Goal: Information Seeking & Learning: Learn about a topic

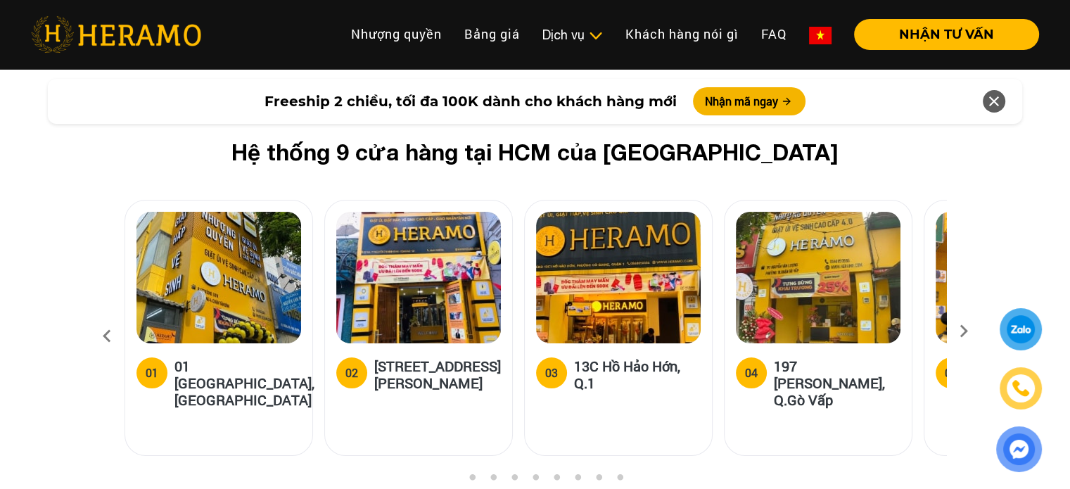
scroll to position [5347, 0]
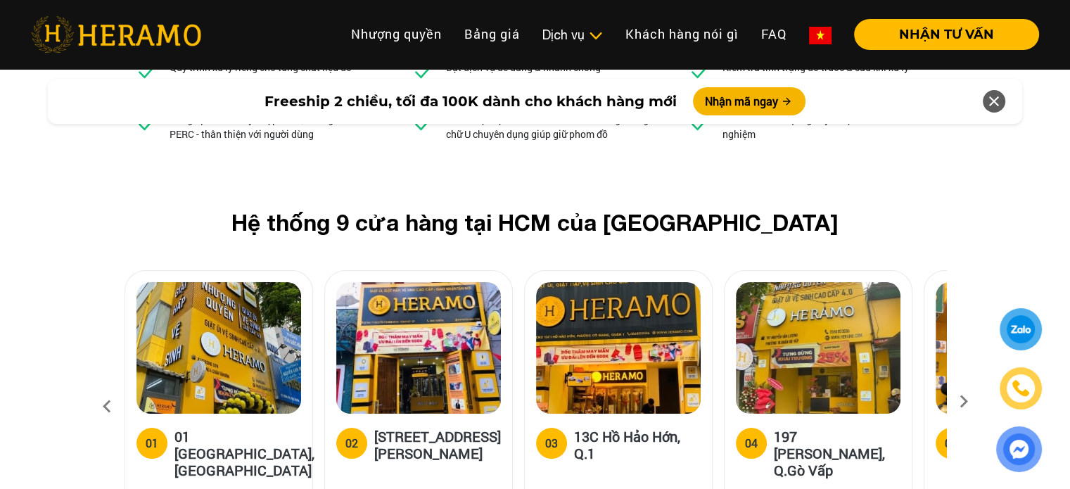
click at [963, 402] on icon at bounding box center [963, 406] width 25 height 9
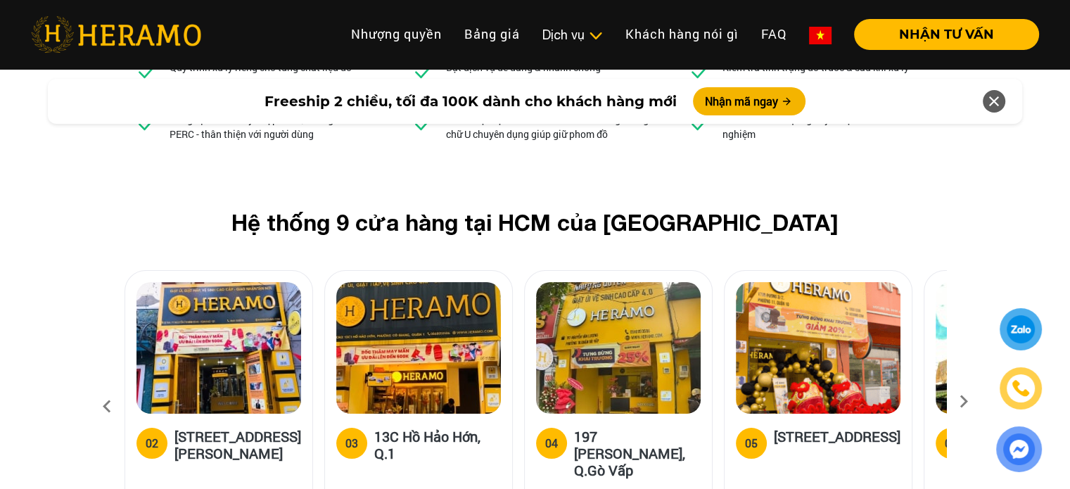
click at [963, 402] on icon at bounding box center [963, 406] width 25 height 9
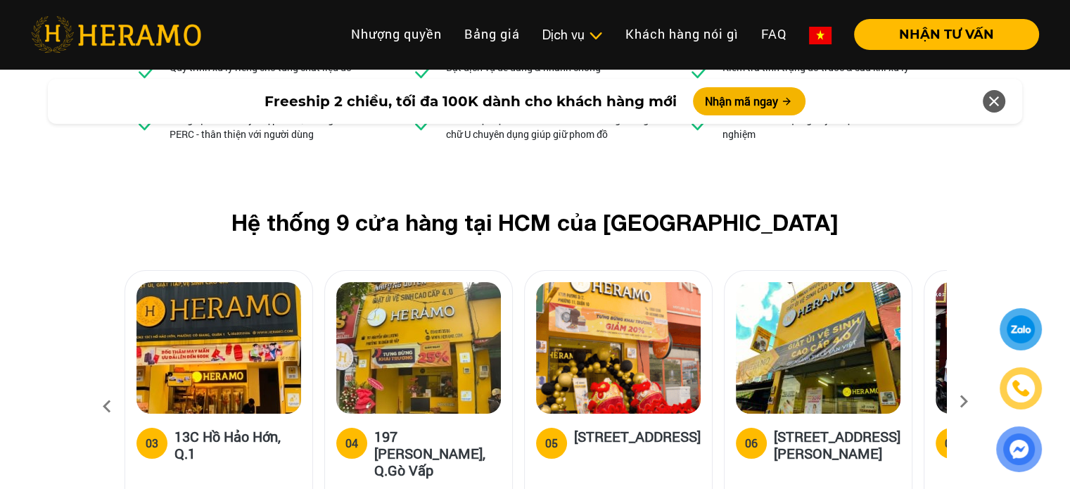
click at [963, 402] on icon at bounding box center [963, 406] width 25 height 9
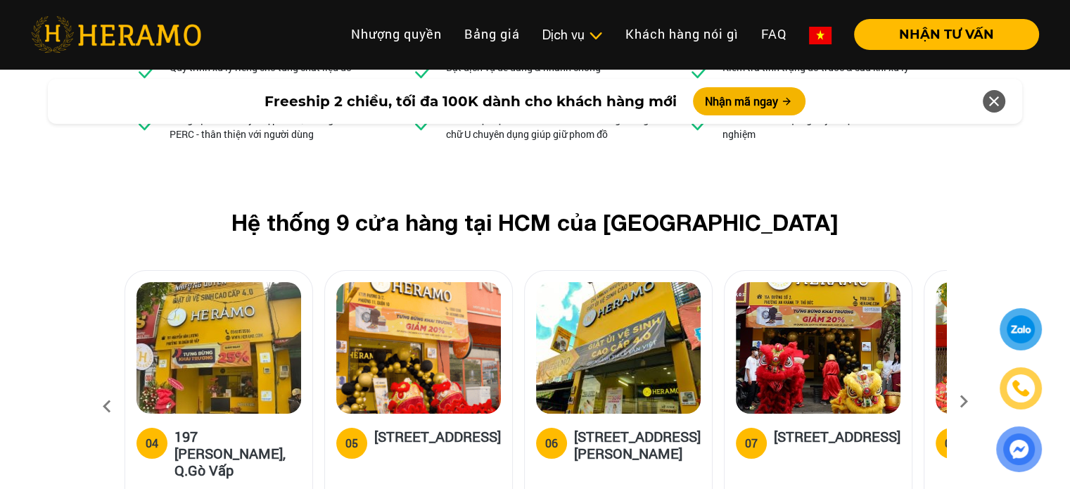
click at [963, 402] on icon at bounding box center [963, 406] width 25 height 9
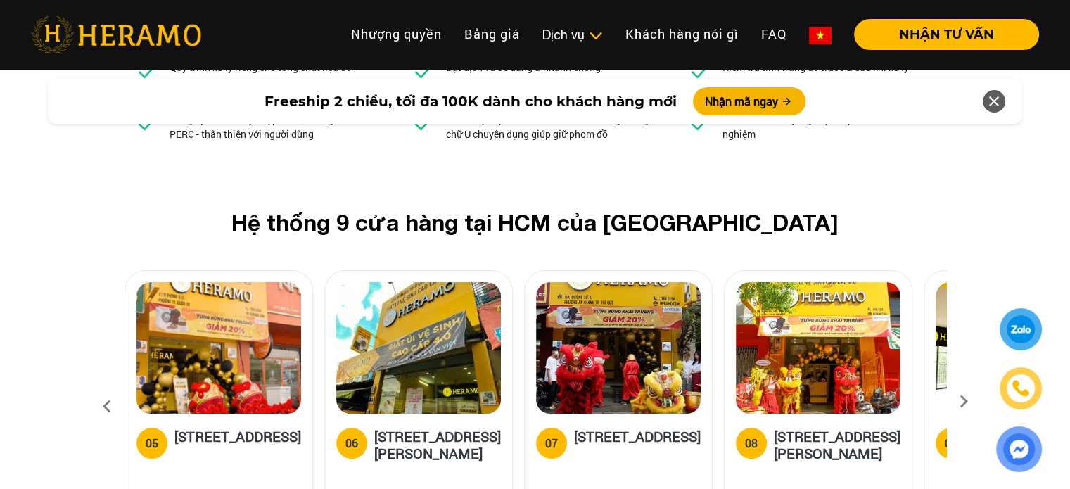
click at [963, 402] on icon at bounding box center [963, 406] width 25 height 9
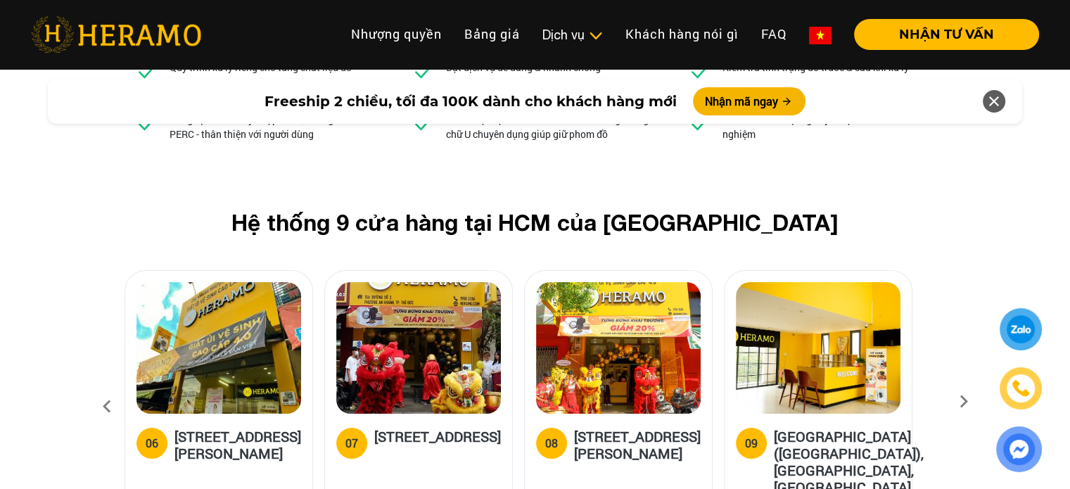
click at [963, 402] on icon at bounding box center [963, 406] width 25 height 9
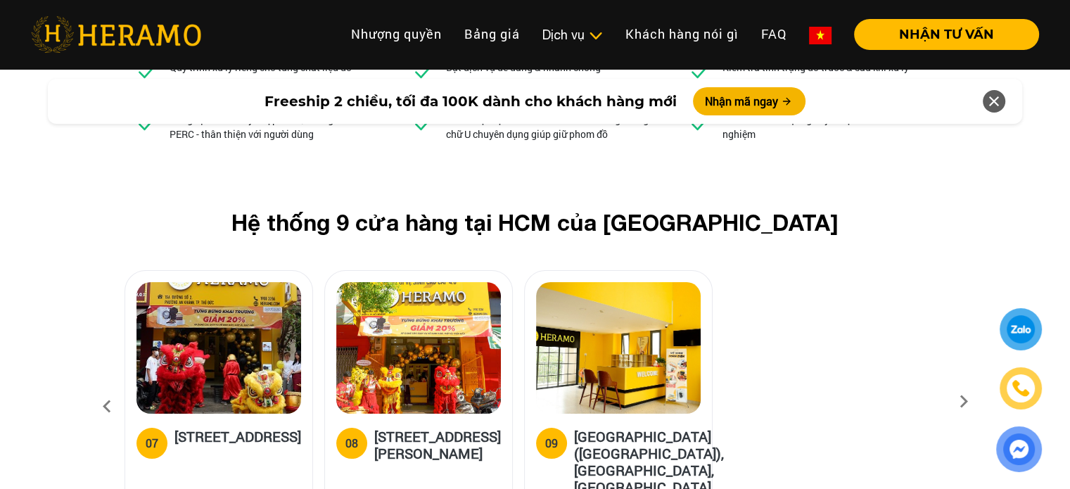
click at [963, 402] on icon at bounding box center [963, 406] width 25 height 9
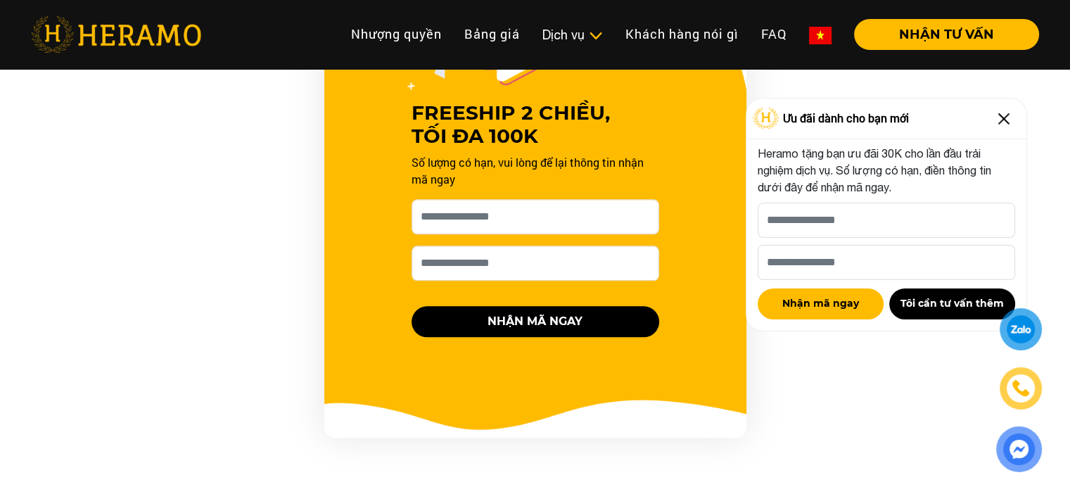
scroll to position [1116, 0]
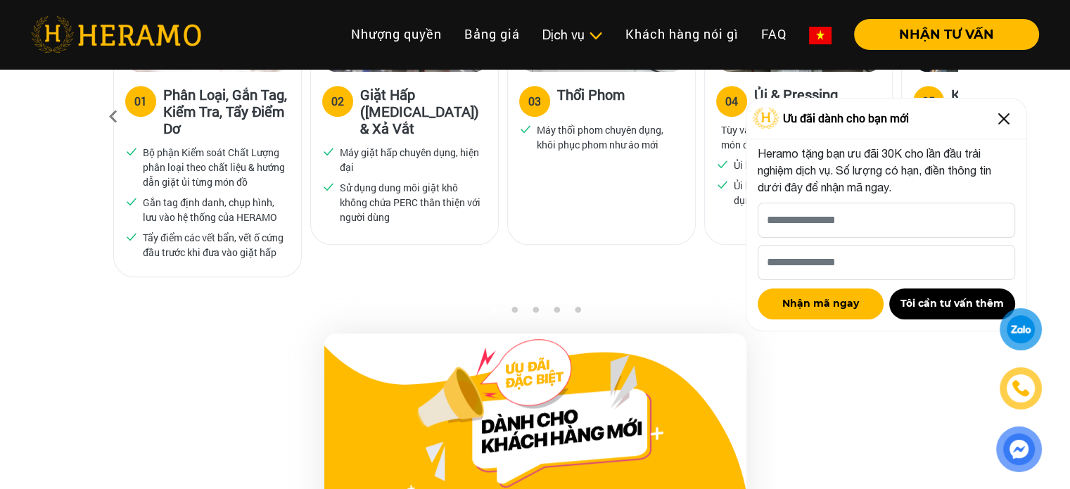
click at [1006, 120] on img at bounding box center [1004, 119] width 23 height 23
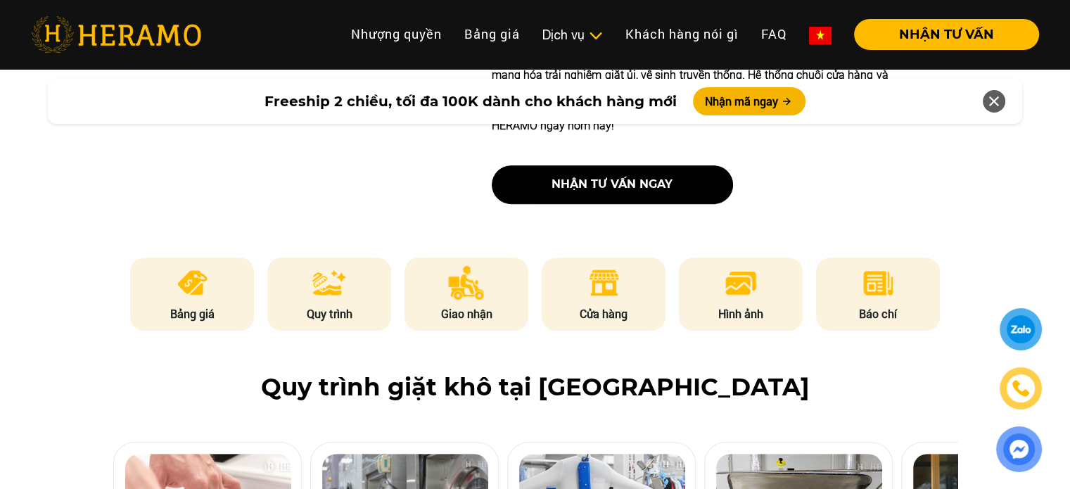
scroll to position [633, 0]
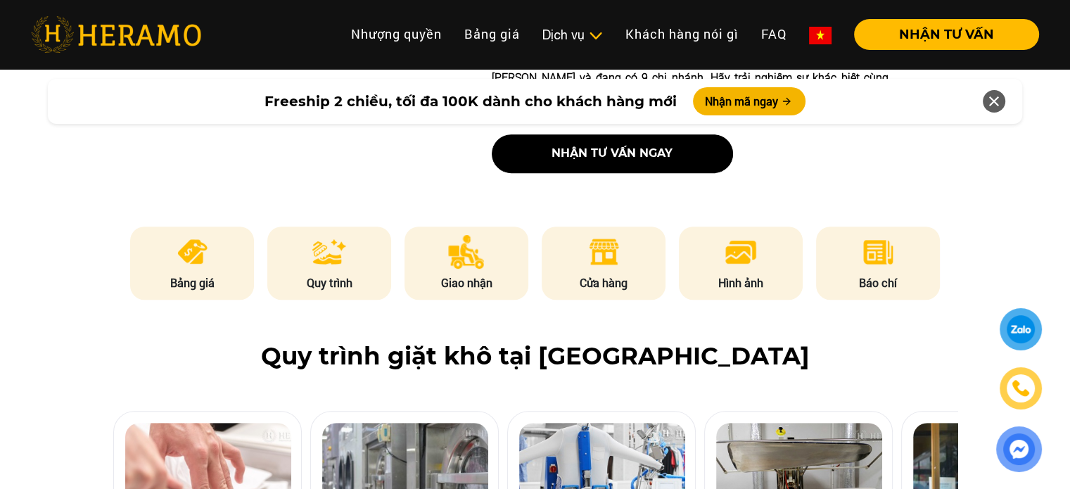
click at [225, 274] on p "Bảng giá" at bounding box center [192, 282] width 124 height 17
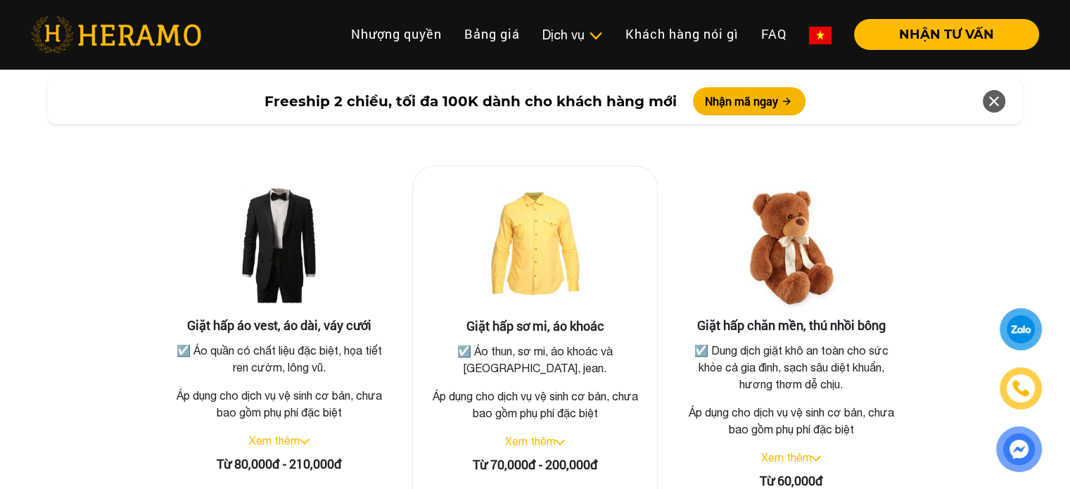
scroll to position [2524, 0]
click at [269, 435] on link "Xem thêm" at bounding box center [274, 441] width 51 height 13
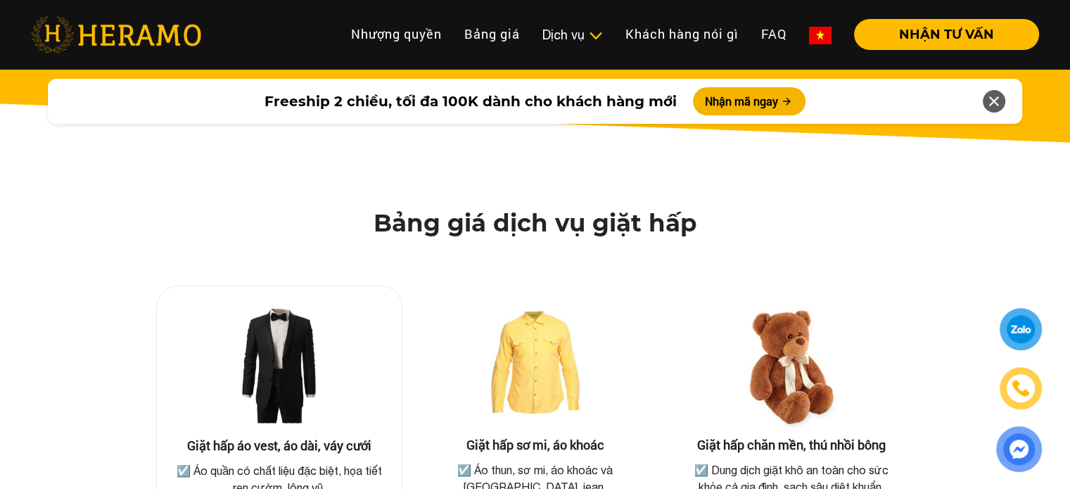
scroll to position [2384, 0]
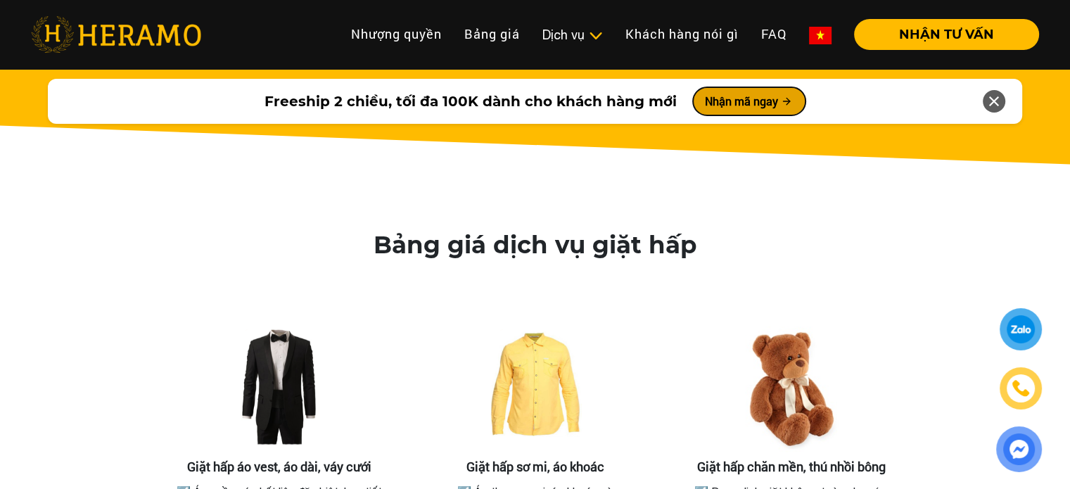
click at [726, 94] on button "Nhận mã ngay" at bounding box center [749, 101] width 113 height 28
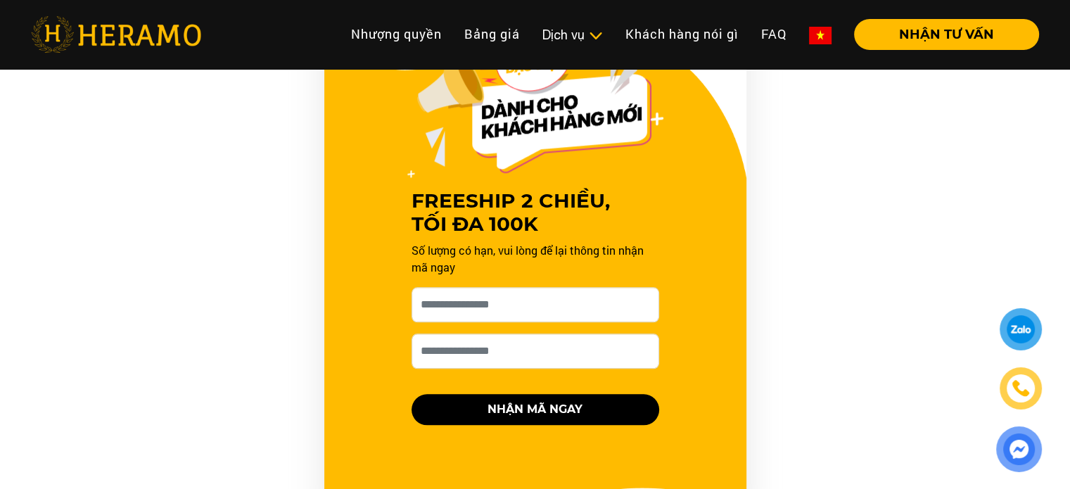
scroll to position [1430, 0]
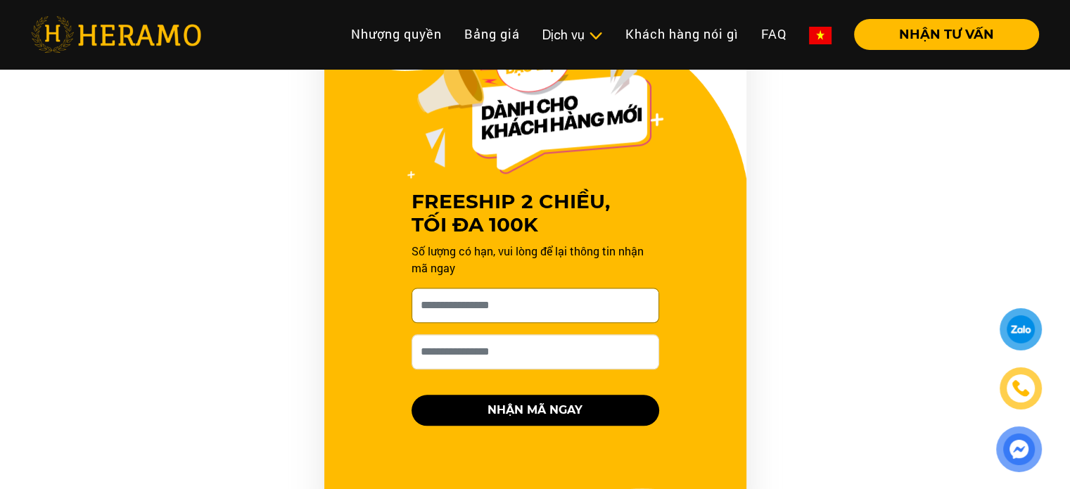
click at [541, 294] on input "[PERSON_NAME] xin tên của bạn nhé *" at bounding box center [536, 305] width 248 height 35
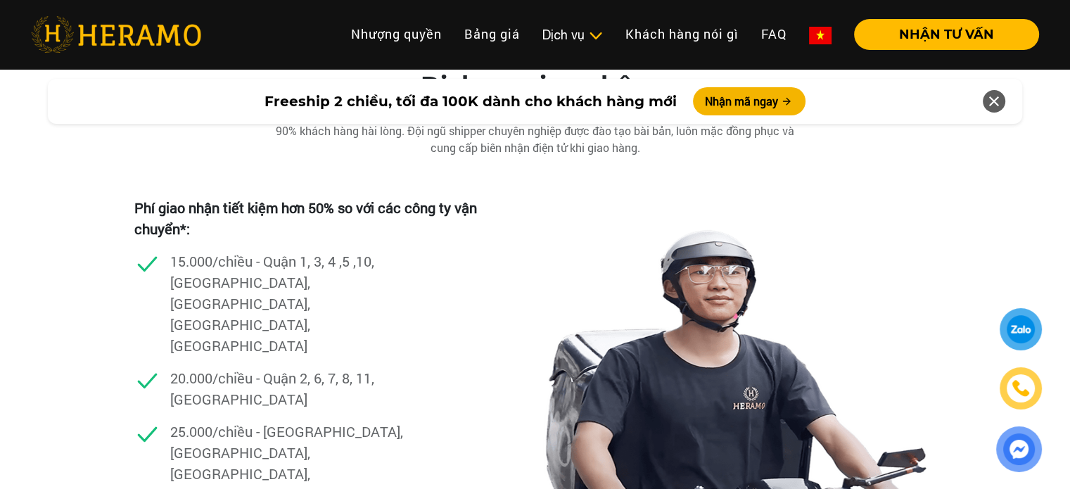
scroll to position [3963, 0]
